Goal: Task Accomplishment & Management: Complete application form

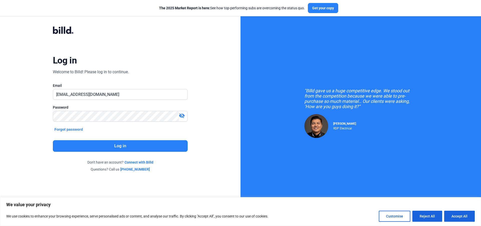
drag, startPoint x: 0, startPoint y: 0, endPoint x: 127, endPoint y: 147, distance: 194.4
click at [127, 147] on button "Log in" at bounding box center [120, 146] width 135 height 12
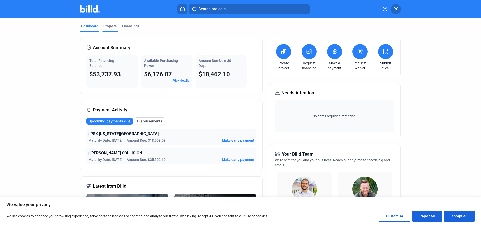
click at [108, 26] on div "Projects" at bounding box center [110, 26] width 13 height 5
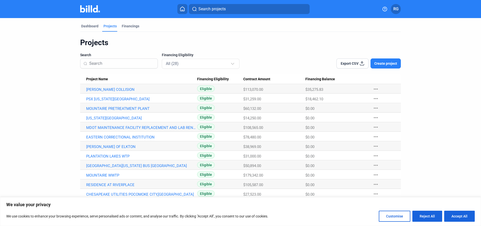
click at [383, 64] on span "Create project" at bounding box center [385, 63] width 23 height 5
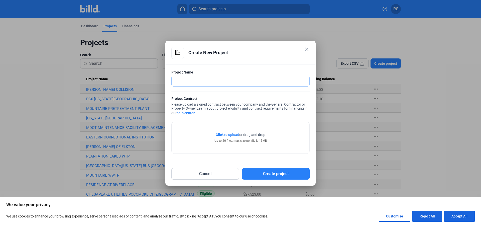
click at [222, 83] on input "text" at bounding box center [241, 81] width 138 height 10
type input "AMAZON WAREHOUSE AT [GEOGRAPHIC_DATA]"
click at [232, 135] on span "Click to upload" at bounding box center [228, 135] width 24 height 4
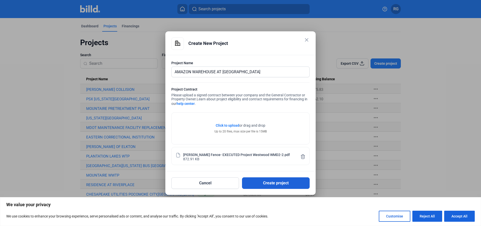
click at [279, 183] on button "Create project" at bounding box center [276, 183] width 68 height 12
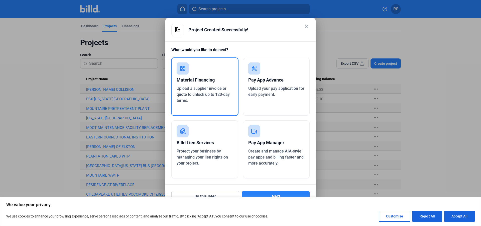
click at [205, 82] on div "Material Financing" at bounding box center [205, 79] width 56 height 11
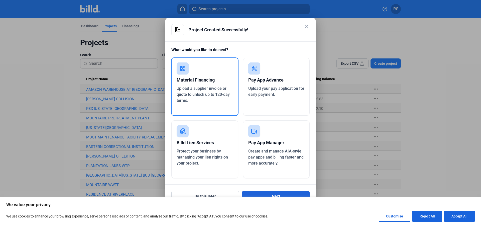
click at [275, 194] on button "Next" at bounding box center [276, 196] width 68 height 12
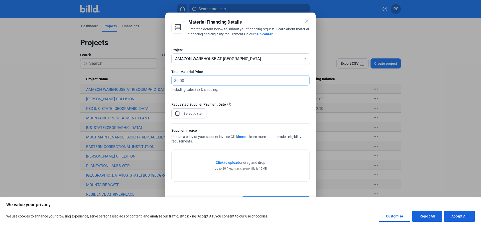
click at [198, 80] on input "text" at bounding box center [239, 80] width 127 height 10
type input "8,212.22"
click at [198, 113] on input at bounding box center [193, 113] width 22 height 6
click at [224, 156] on span "9" at bounding box center [222, 156] width 9 height 9
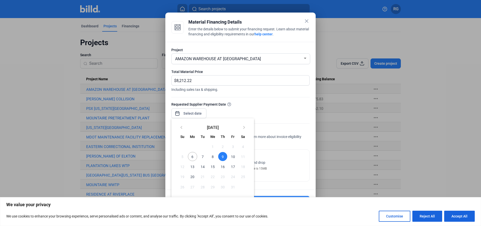
click at [289, 167] on div at bounding box center [240, 113] width 481 height 226
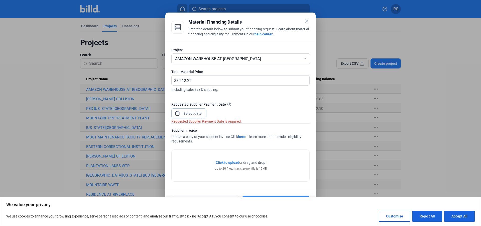
click at [198, 113] on input at bounding box center [193, 113] width 22 height 6
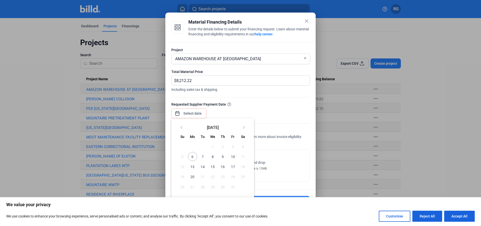
click at [185, 113] on div at bounding box center [240, 113] width 481 height 226
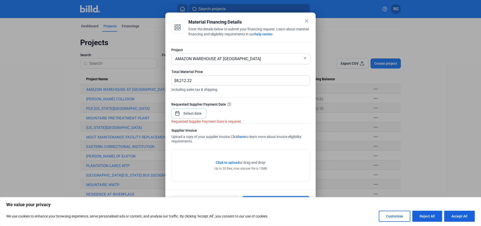
click at [193, 113] on input at bounding box center [193, 113] width 22 height 6
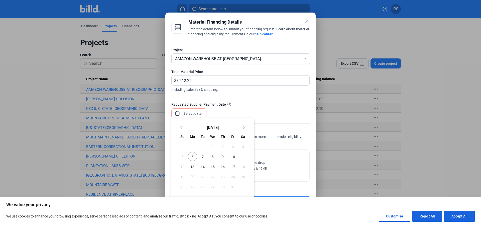
click at [233, 156] on span "10" at bounding box center [232, 156] width 9 height 9
click at [257, 112] on div at bounding box center [240, 113] width 481 height 226
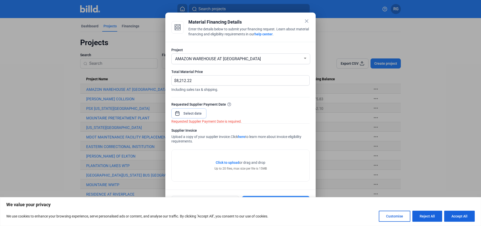
click at [198, 113] on input at bounding box center [193, 113] width 22 height 6
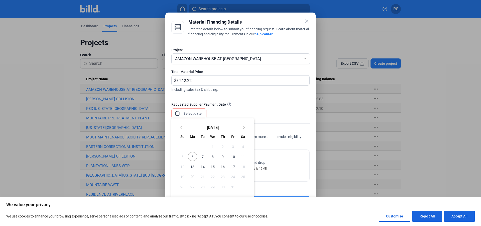
click at [259, 113] on div at bounding box center [240, 113] width 481 height 226
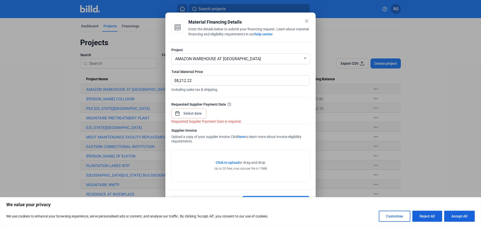
click at [245, 135] on link "here" at bounding box center [241, 137] width 7 height 4
click at [203, 81] on input "8,212.22" at bounding box center [242, 80] width 133 height 10
type input "8"
click at [307, 21] on mat-icon "close" at bounding box center [307, 21] width 6 height 6
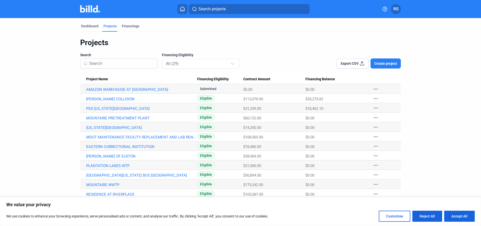
click at [397, 7] on span "RG" at bounding box center [395, 9] width 5 height 6
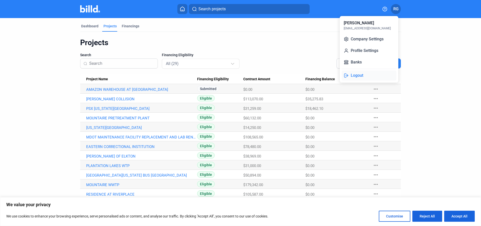
click at [362, 74] on button "Logout" at bounding box center [369, 75] width 55 height 10
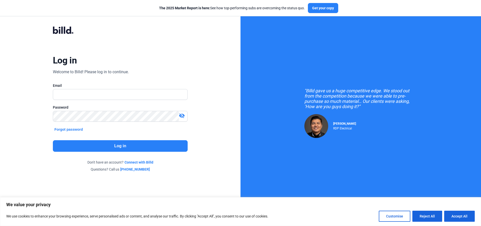
type input "[EMAIL_ADDRESS][DOMAIN_NAME]"
